Goal: Information Seeking & Learning: Find specific page/section

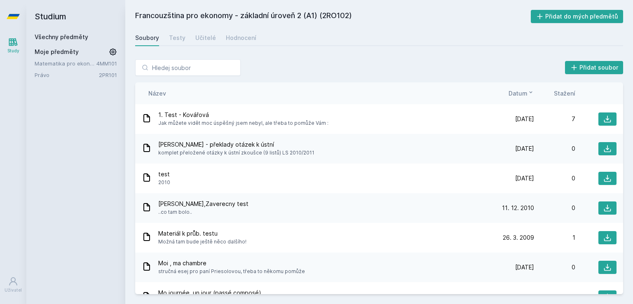
scroll to position [5, 0]
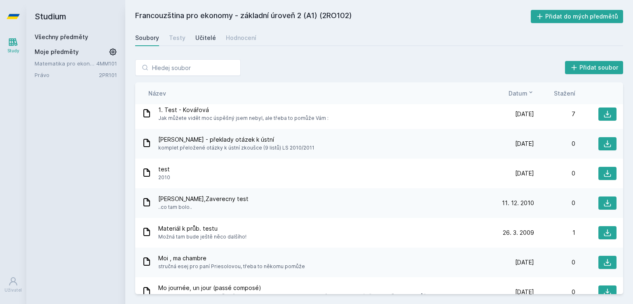
click at [207, 36] on div "Učitelé" at bounding box center [205, 38] width 21 height 8
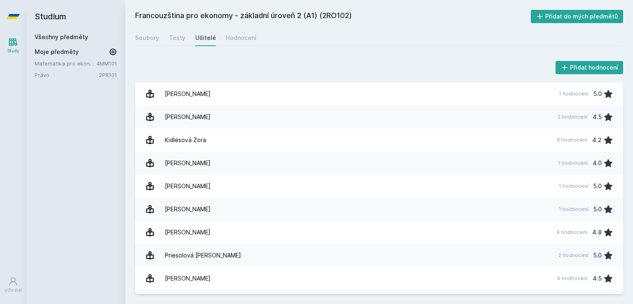
click at [65, 36] on link "Všechny předměty" at bounding box center [62, 36] width 54 height 7
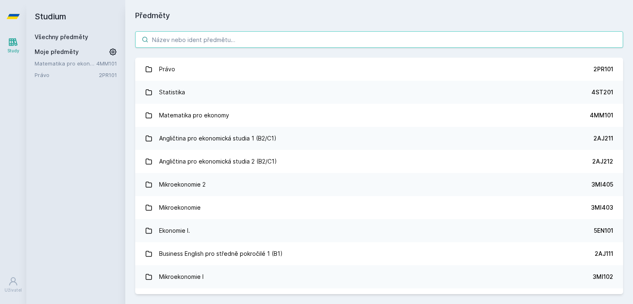
click at [211, 36] on input "search" at bounding box center [379, 39] width 488 height 16
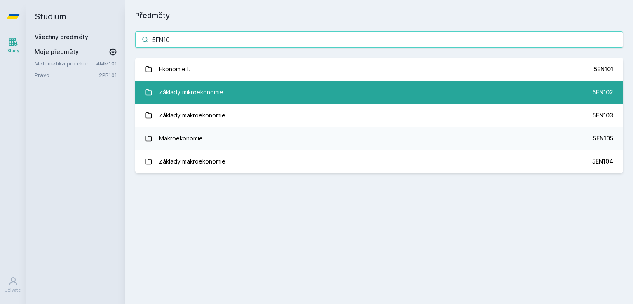
type input "5EN10"
click at [273, 89] on link "Základy mikroekonomie 5EN102" at bounding box center [379, 92] width 488 height 23
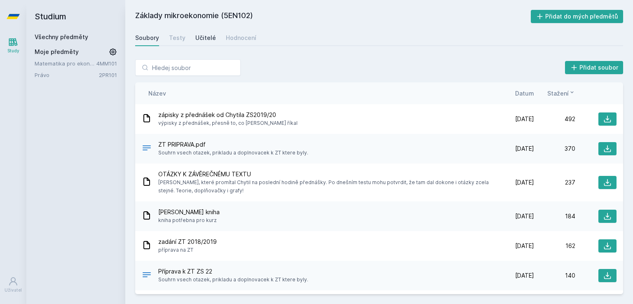
click at [197, 35] on div "Učitelé" at bounding box center [205, 38] width 21 height 8
click at [201, 42] on div "Učitelé" at bounding box center [205, 38] width 21 height 8
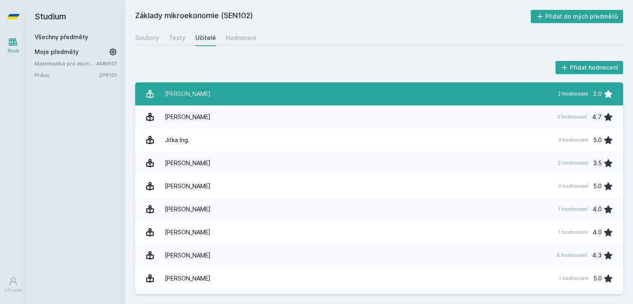
click at [274, 89] on link "[PERSON_NAME] 2 hodnocení 2.0" at bounding box center [379, 93] width 488 height 23
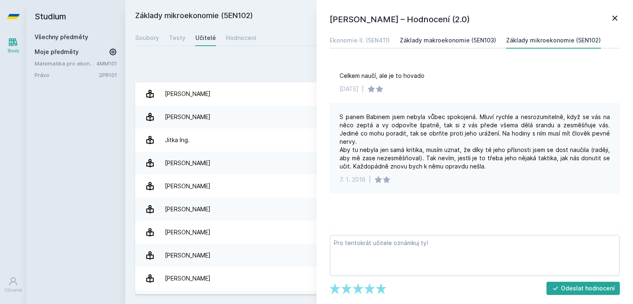
click at [458, 42] on div "Základy makroekonomie (5EN103)" at bounding box center [448, 40] width 96 height 8
